Goal: Task Accomplishment & Management: Use online tool/utility

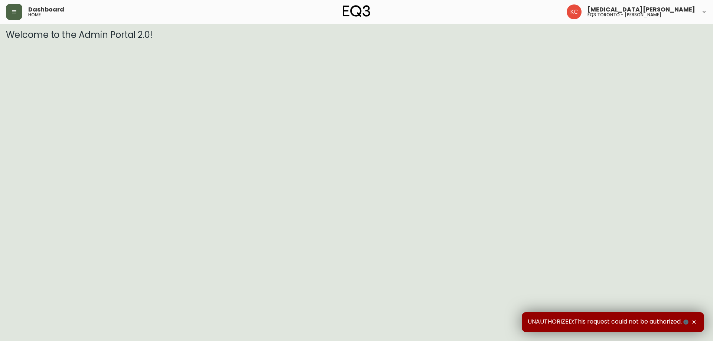
click at [12, 13] on icon "button" at bounding box center [14, 11] width 4 height 3
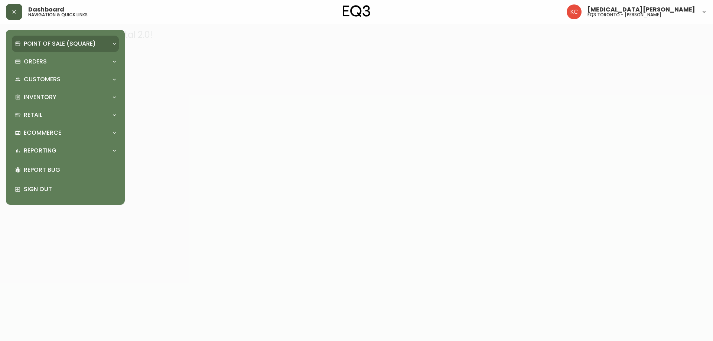
click at [26, 44] on p "Point of Sale (Square)" at bounding box center [60, 44] width 72 height 8
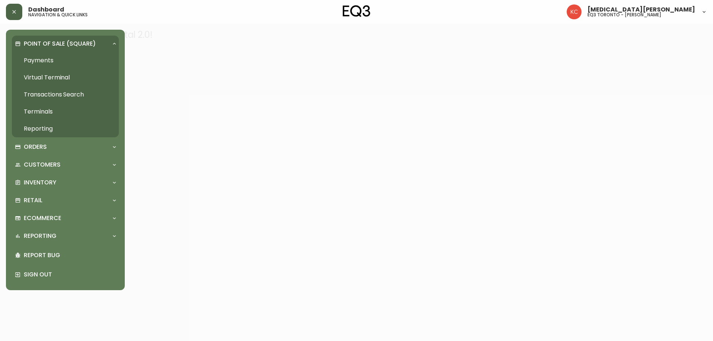
click at [48, 59] on link "Payments" at bounding box center [65, 60] width 107 height 17
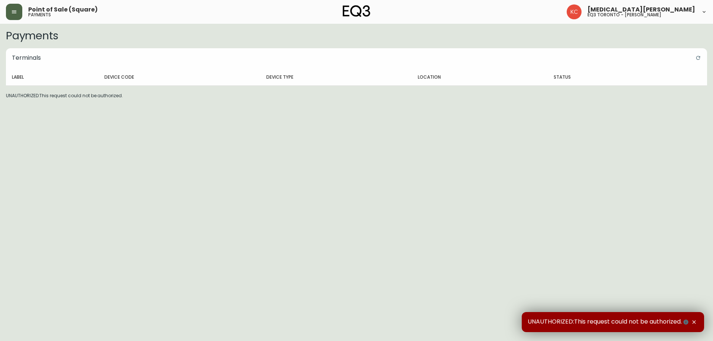
click at [15, 13] on icon "button" at bounding box center [14, 11] width 4 height 3
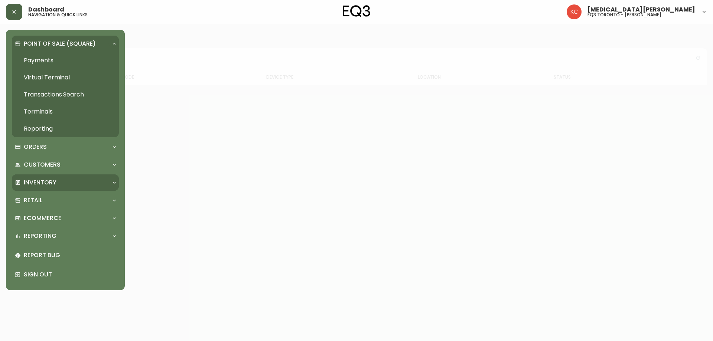
click at [43, 179] on p "Inventory" at bounding box center [40, 183] width 33 height 8
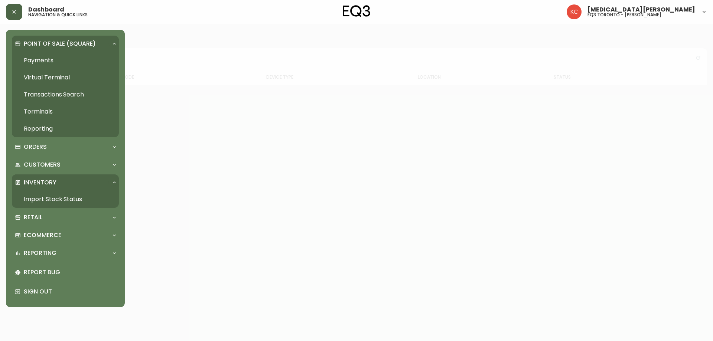
click at [63, 198] on link "Import Stock Status" at bounding box center [65, 199] width 107 height 17
